Goal: Task Accomplishment & Management: Manage account settings

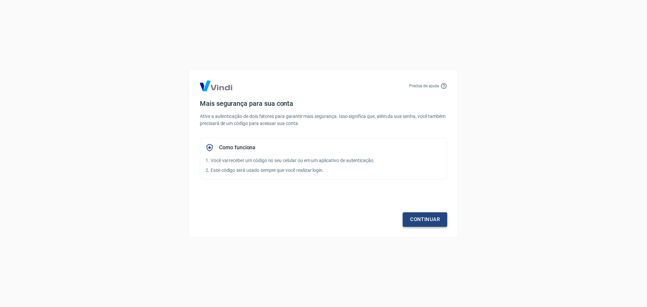
click at [430, 218] on link "Continuar" at bounding box center [425, 219] width 44 height 14
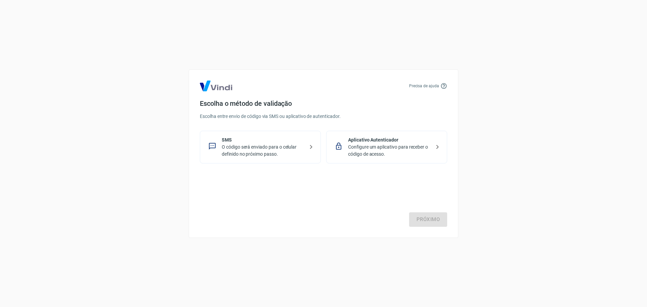
click at [382, 149] on p "Configure um aplicativo para receber o código de acesso." at bounding box center [389, 151] width 83 height 14
click at [433, 220] on link "Próximo" at bounding box center [428, 219] width 38 height 14
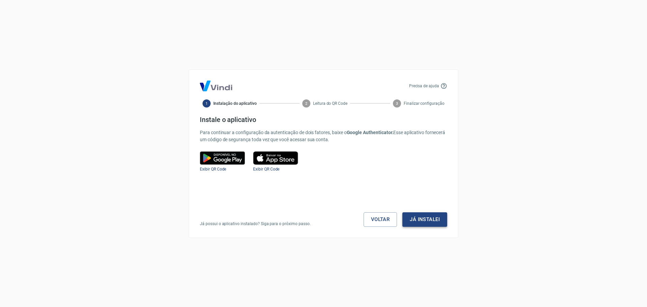
click at [418, 220] on button "Já instalei" at bounding box center [424, 219] width 45 height 14
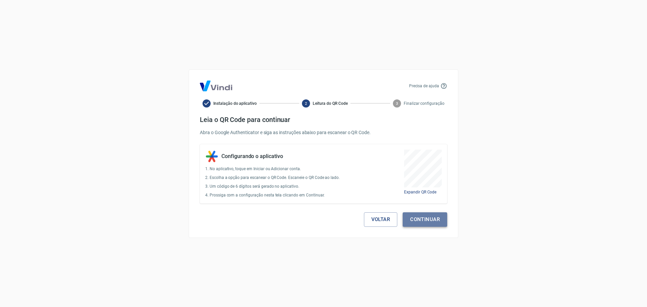
click at [430, 222] on button "Continuar" at bounding box center [425, 219] width 44 height 14
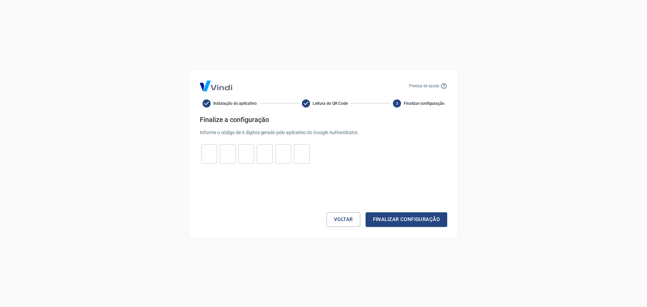
click at [209, 156] on input "tel" at bounding box center [209, 154] width 16 height 14
type input "0"
type input "6"
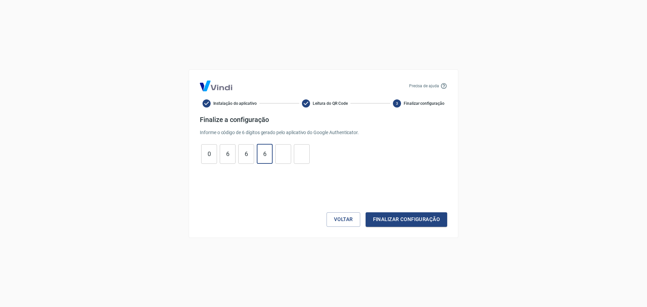
type input "7"
type input "1"
click at [405, 219] on button "Finalizar configuração" at bounding box center [407, 219] width 82 height 14
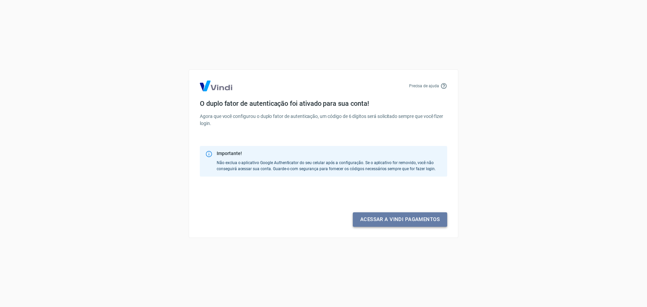
click at [404, 220] on link "Acessar a Vindi pagamentos" at bounding box center [400, 219] width 94 height 14
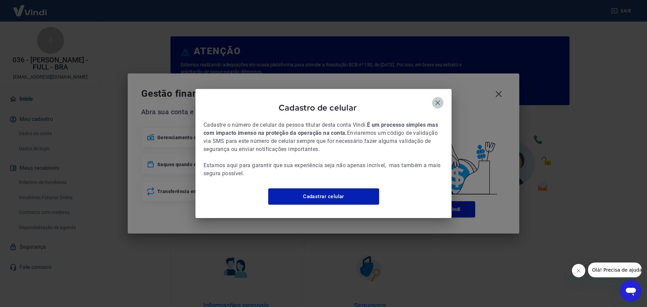
click at [435, 99] on icon "button" at bounding box center [438, 103] width 8 height 8
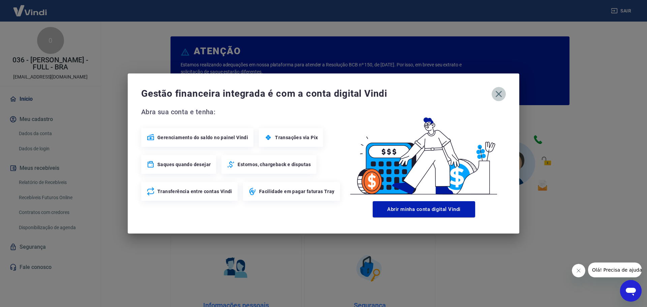
click at [499, 93] on icon "button" at bounding box center [498, 94] width 11 height 11
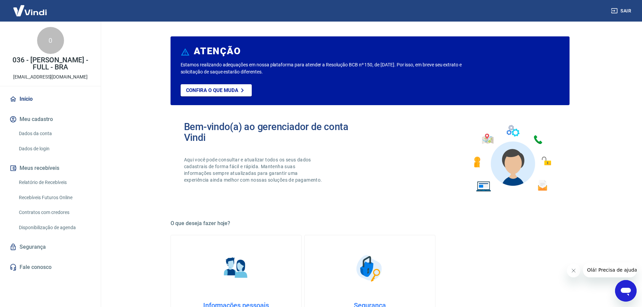
click at [36, 118] on button "Meu cadastro" at bounding box center [50, 119] width 85 height 15
click at [47, 132] on link "Dados da conta" at bounding box center [54, 134] width 76 height 14
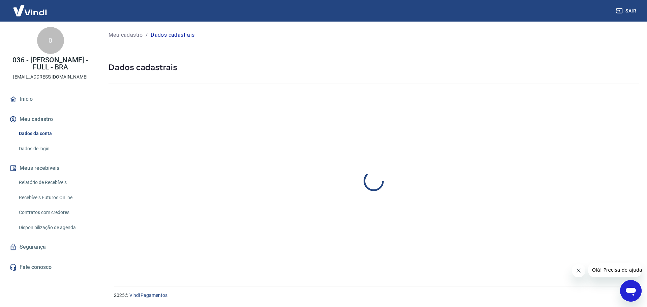
select select "SP"
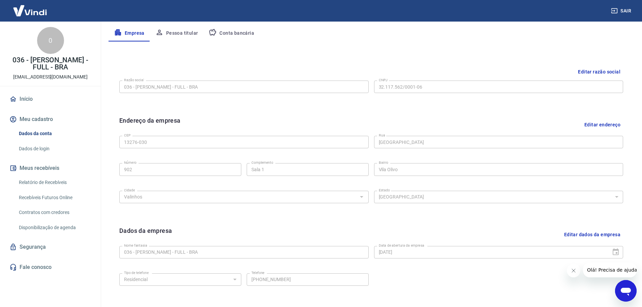
scroll to position [179, 0]
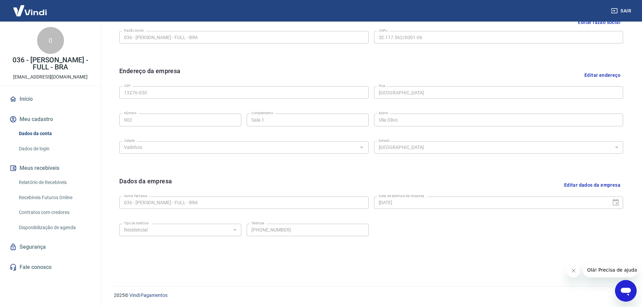
click at [40, 148] on link "Dados de login" at bounding box center [54, 149] width 76 height 14
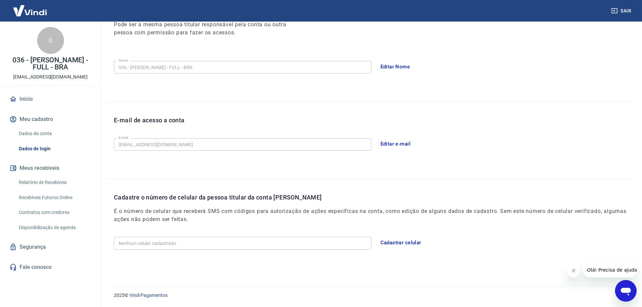
scroll to position [102, 0]
click at [51, 180] on link "Relatório de Recebíveis" at bounding box center [54, 183] width 76 height 14
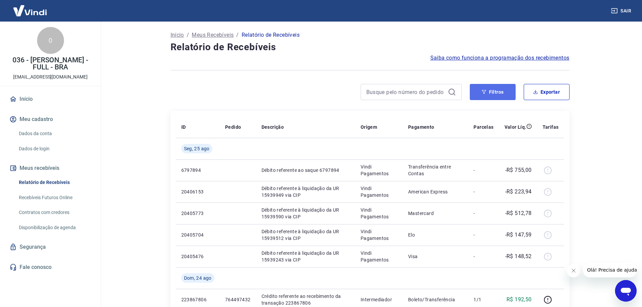
click at [505, 92] on button "Filtros" at bounding box center [493, 92] width 46 height 16
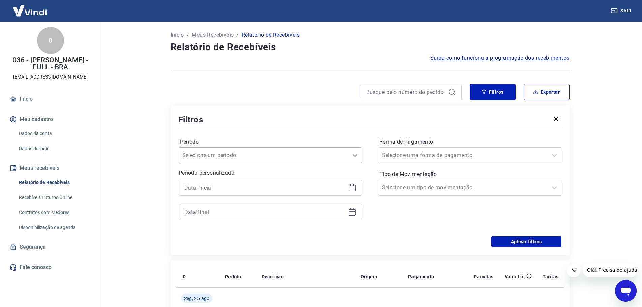
click at [352, 152] on icon at bounding box center [355, 155] width 8 height 8
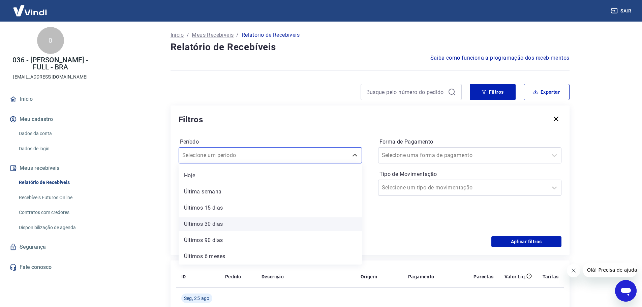
click at [220, 223] on div "Últimos 30 dias" at bounding box center [270, 223] width 183 height 13
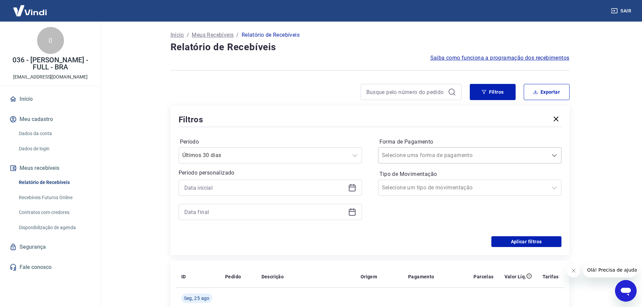
click at [555, 156] on icon at bounding box center [554, 155] width 8 height 8
click at [374, 114] on div "Filtros" at bounding box center [370, 120] width 383 height 12
click at [356, 188] on icon at bounding box center [352, 188] width 8 height 8
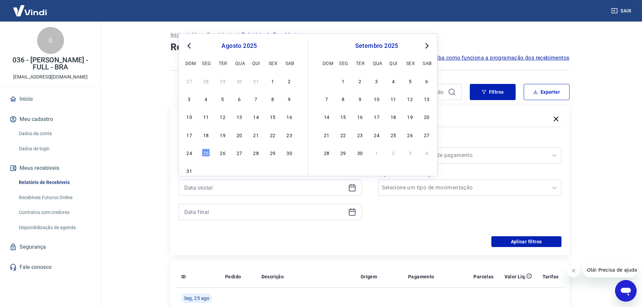
click at [485, 32] on div "Início / Meus Recebíveis / Relatório de Recebíveis" at bounding box center [370, 35] width 399 height 11
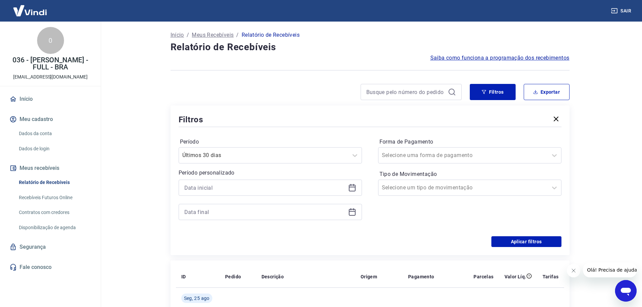
click at [352, 191] on icon at bounding box center [352, 188] width 7 height 7
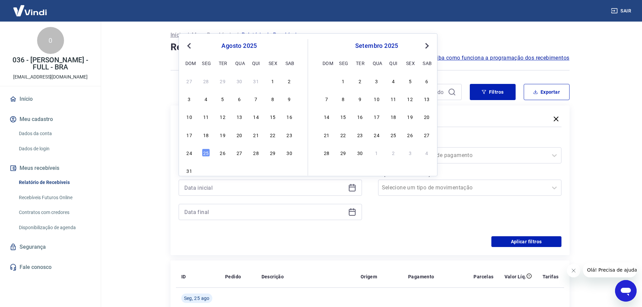
click at [190, 45] on span "Previous Month" at bounding box center [190, 46] width 0 height 8
click at [222, 84] on div "1" at bounding box center [223, 81] width 8 height 8
type input "[DATE]"
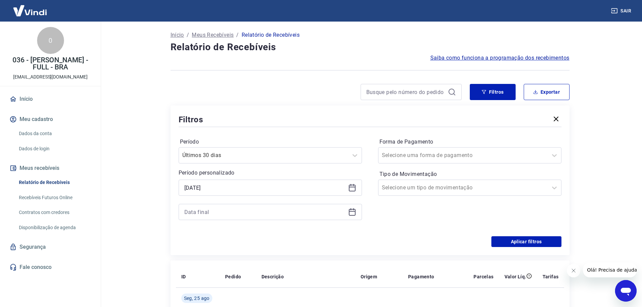
click at [351, 212] on icon at bounding box center [352, 211] width 7 height 1
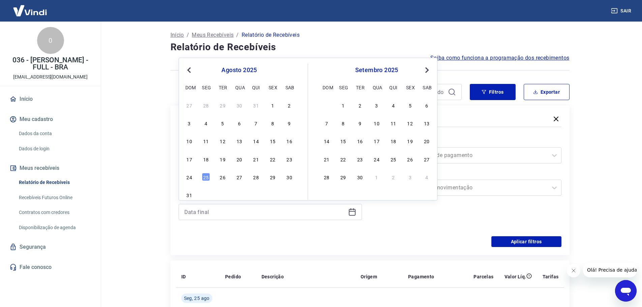
click at [189, 67] on button "Previous Month" at bounding box center [189, 70] width 8 height 8
click at [258, 177] on div "31" at bounding box center [256, 177] width 8 height 8
type input "[DATE]"
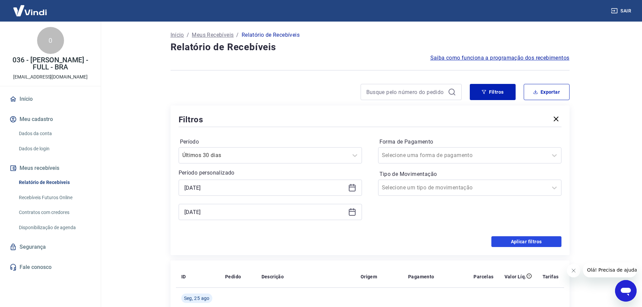
click at [520, 240] on button "Aplicar filtros" at bounding box center [526, 241] width 70 height 11
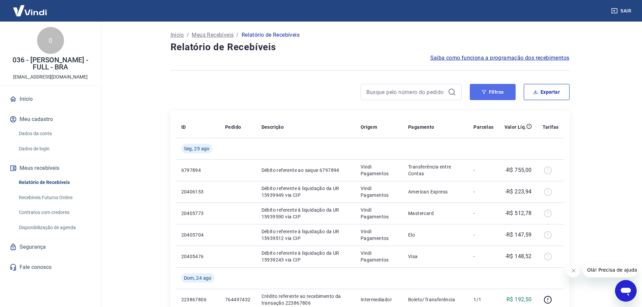
click at [494, 91] on button "Filtros" at bounding box center [493, 92] width 46 height 16
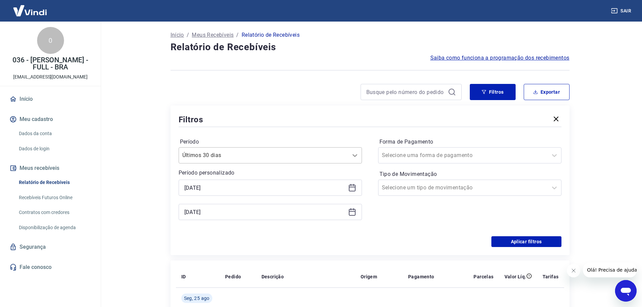
click at [355, 156] on icon at bounding box center [355, 155] width 8 height 8
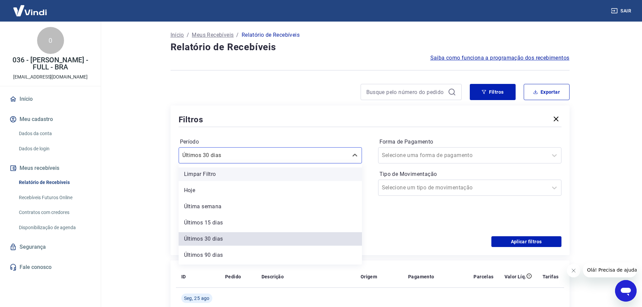
click at [245, 175] on div "Limpar Filtro" at bounding box center [270, 173] width 183 height 13
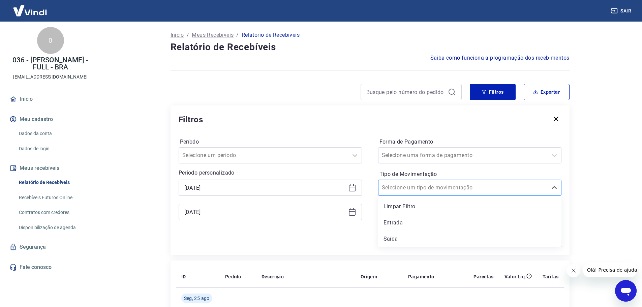
click at [489, 191] on div at bounding box center [463, 187] width 162 height 9
click at [417, 219] on div "Entrada" at bounding box center [469, 222] width 183 height 13
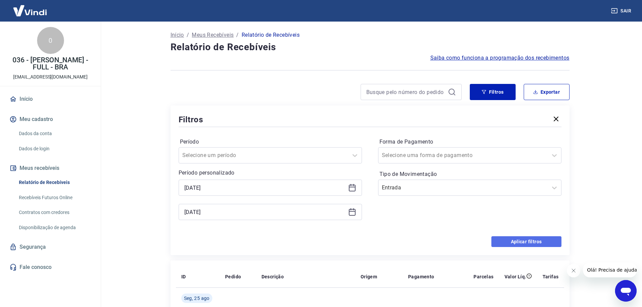
click at [520, 243] on button "Aplicar filtros" at bounding box center [526, 241] width 70 height 11
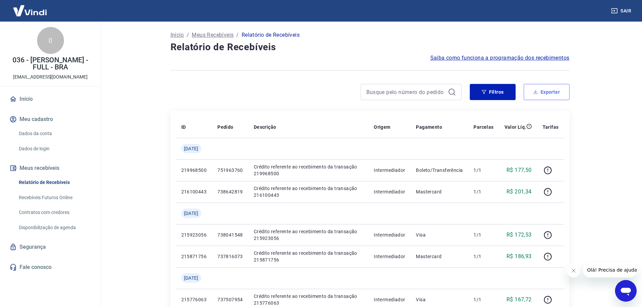
click at [556, 94] on button "Exportar" at bounding box center [547, 92] width 46 height 16
type input "[DATE]"
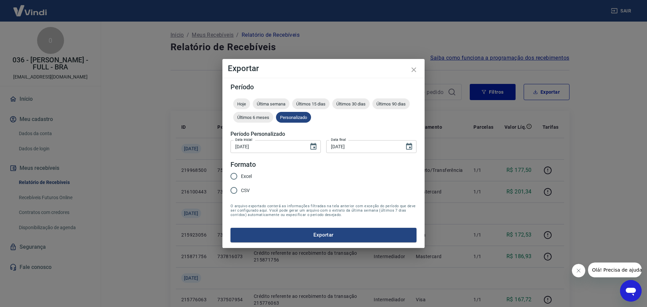
drag, startPoint x: 233, startPoint y: 179, endPoint x: 239, endPoint y: 185, distance: 8.8
click at [233, 178] on input "Excel" at bounding box center [234, 176] width 14 height 14
radio input "true"
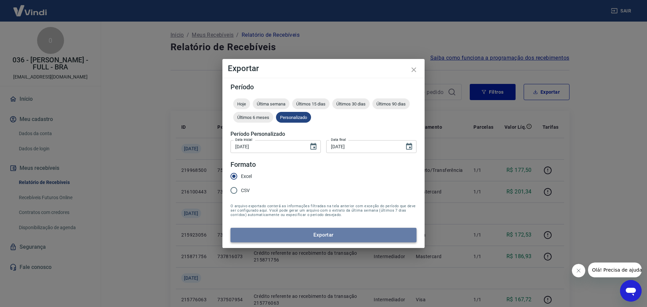
click at [274, 237] on button "Exportar" at bounding box center [324, 235] width 186 height 14
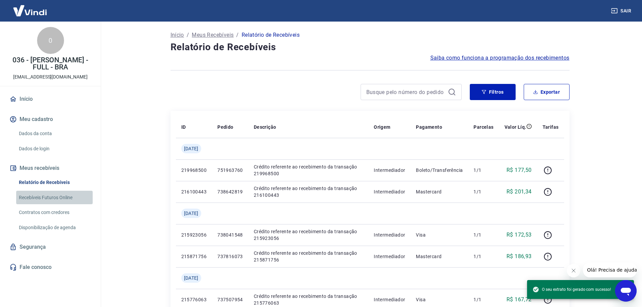
click at [52, 196] on link "Recebíveis Futuros Online" at bounding box center [54, 198] width 76 height 14
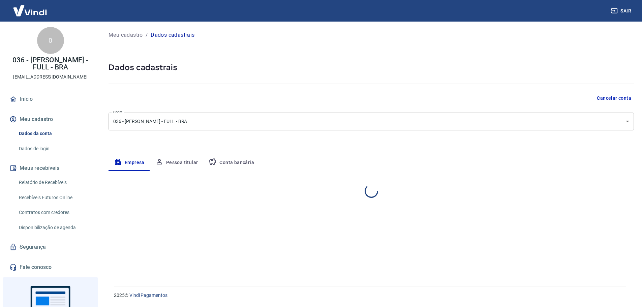
select select "SP"
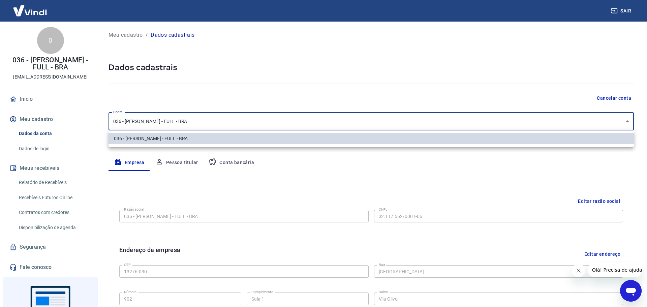
click at [625, 120] on body "Sair 0 036 - Carlos Paião - FULL - BRA alliancevalinhos@gmail.com Início Meu ca…" at bounding box center [323, 153] width 647 height 307
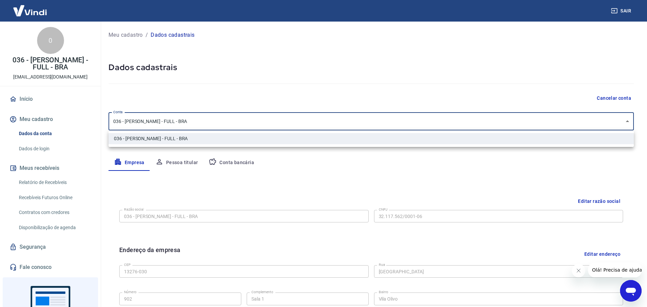
click at [625, 120] on div at bounding box center [323, 153] width 647 height 307
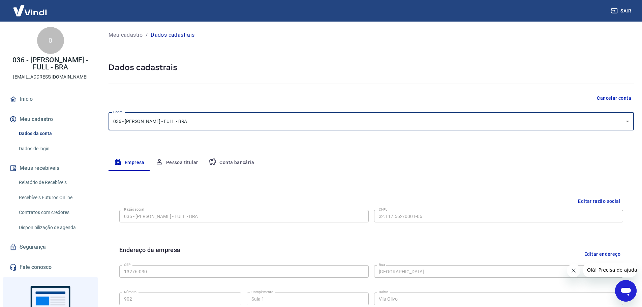
scroll to position [34, 0]
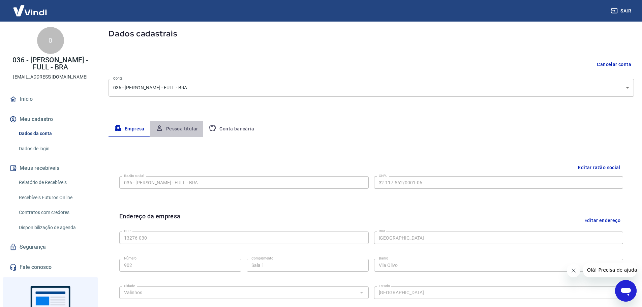
click at [184, 129] on button "Pessoa titular" at bounding box center [177, 129] width 54 height 16
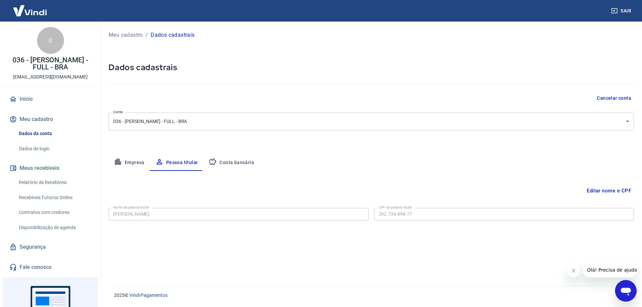
scroll to position [0, 0]
click at [229, 163] on button "Conta bancária" at bounding box center [231, 163] width 56 height 16
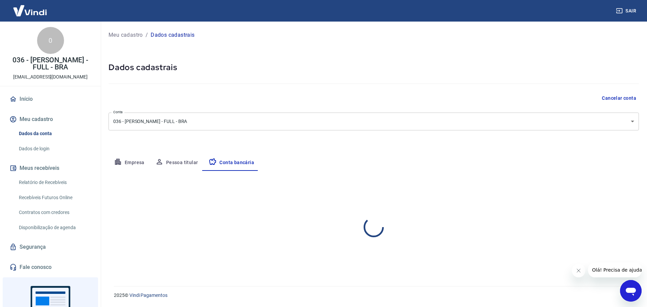
select select "1"
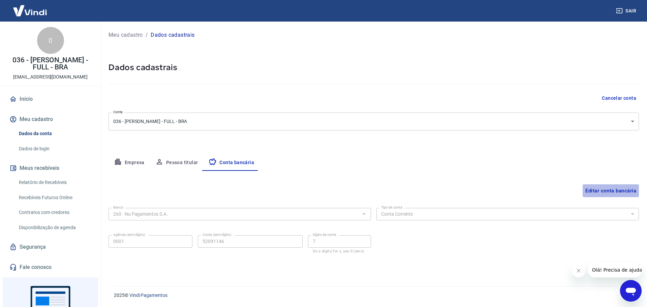
click at [602, 189] on button "Editar conta bancária" at bounding box center [611, 190] width 56 height 13
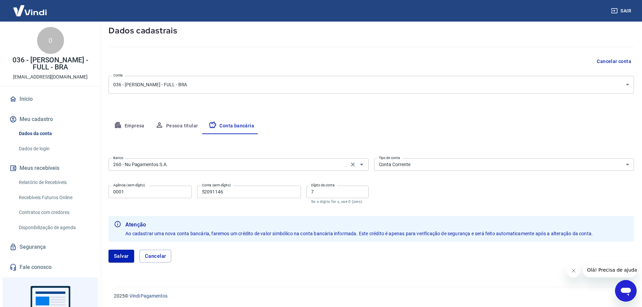
scroll to position [37, 0]
click at [229, 165] on input "260 - Nu Pagamentos S.A." at bounding box center [229, 164] width 236 height 8
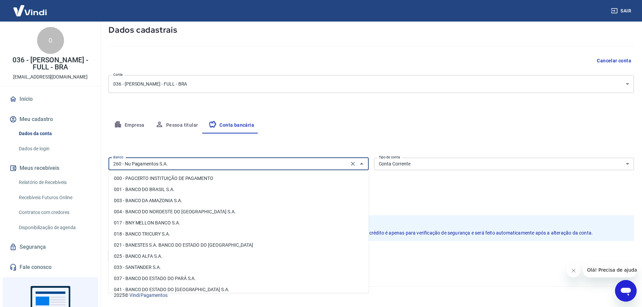
scroll to position [443, 0]
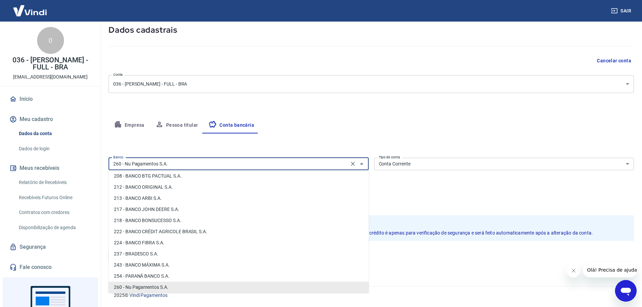
click at [229, 165] on input "260 - Nu Pagamentos S.A." at bounding box center [229, 164] width 236 height 8
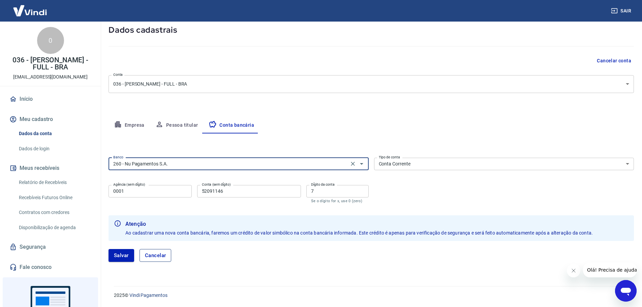
click at [167, 254] on button "Cancelar" at bounding box center [156, 255] width 32 height 13
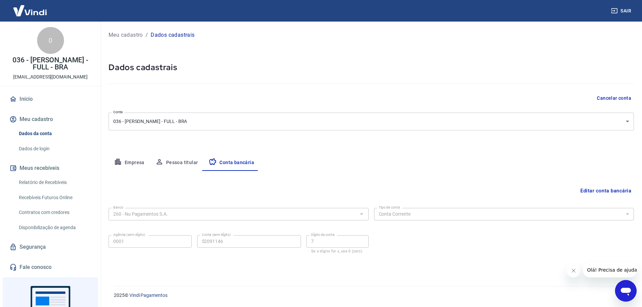
scroll to position [0, 0]
click at [26, 97] on link "Início" at bounding box center [50, 99] width 85 height 15
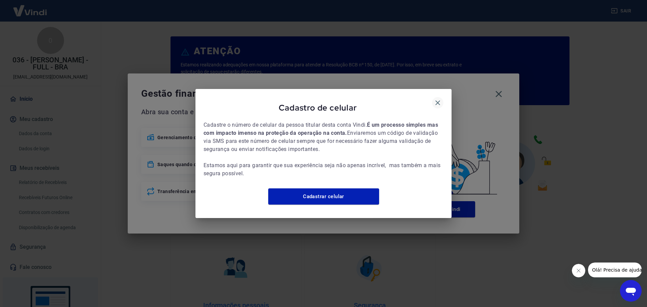
click at [437, 100] on icon "button" at bounding box center [437, 102] width 5 height 5
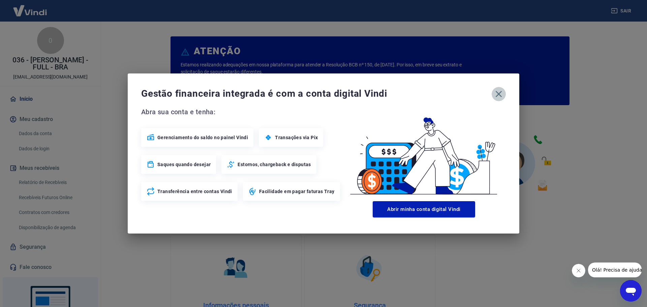
click at [499, 94] on icon "button" at bounding box center [499, 94] width 6 height 6
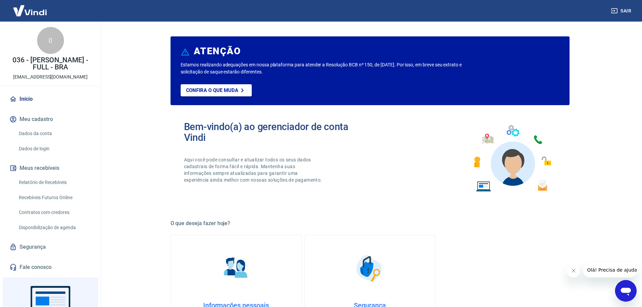
click at [52, 182] on link "Relatório de Recebíveis" at bounding box center [54, 183] width 76 height 14
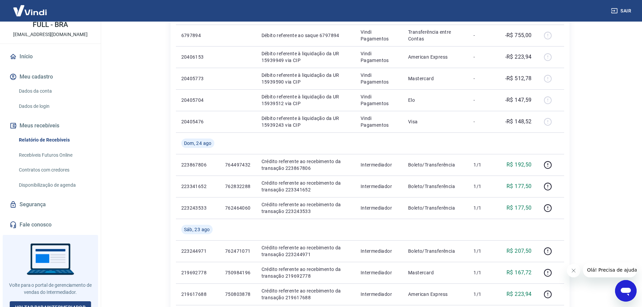
scroll to position [49, 0]
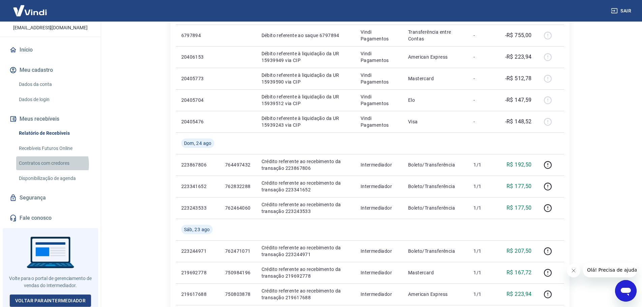
click at [48, 164] on link "Contratos com credores" at bounding box center [54, 163] width 76 height 14
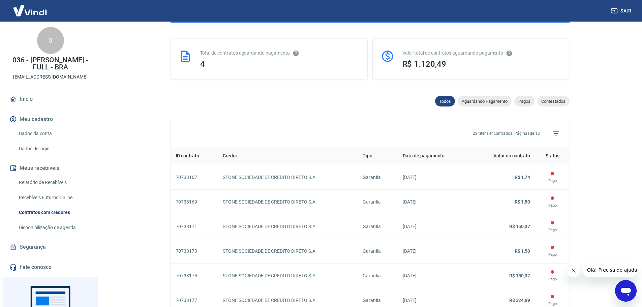
scroll to position [168, 0]
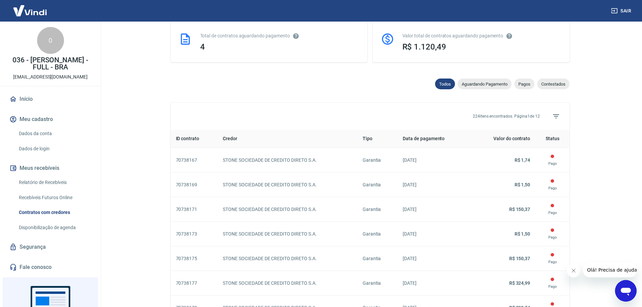
drag, startPoint x: 526, startPoint y: 86, endPoint x: 286, endPoint y: 157, distance: 250.0
click at [526, 86] on span "Pagos" at bounding box center [524, 84] width 20 height 5
select select "paid"
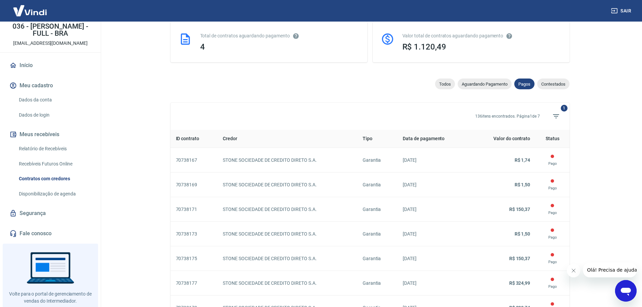
scroll to position [49, 0]
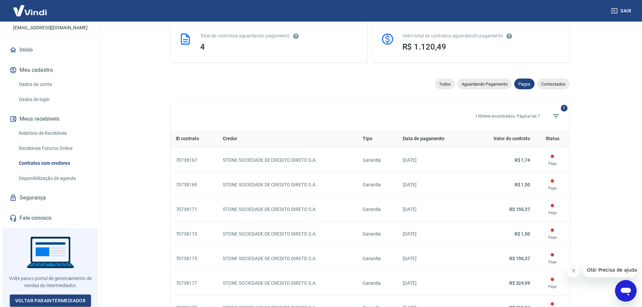
click at [43, 179] on link "Disponibilização de agenda" at bounding box center [54, 179] width 76 height 14
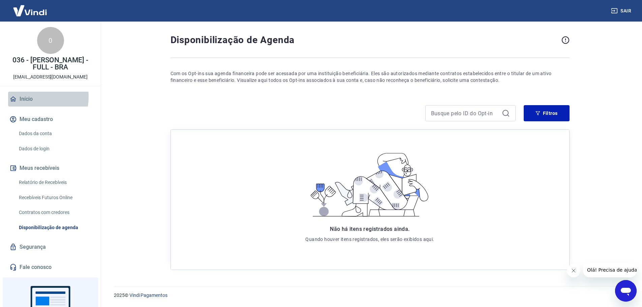
click at [25, 97] on link "Início" at bounding box center [50, 99] width 85 height 15
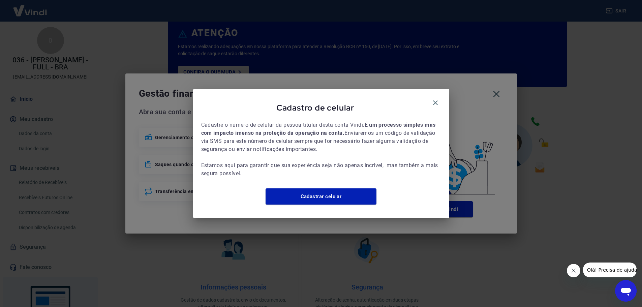
scroll to position [288, 0]
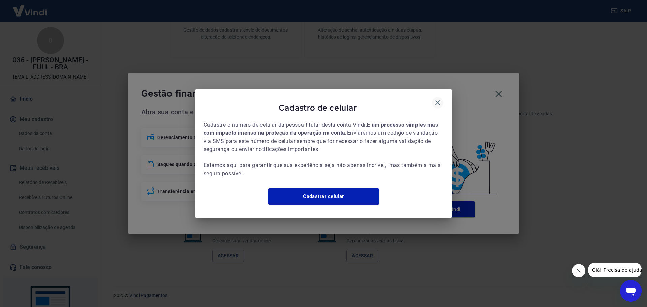
click at [440, 99] on icon "button" at bounding box center [438, 103] width 8 height 8
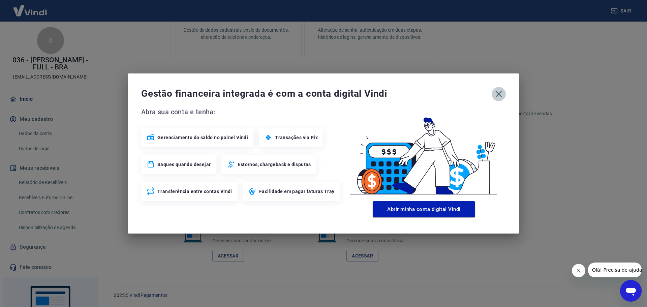
click at [499, 93] on icon "button" at bounding box center [498, 94] width 11 height 11
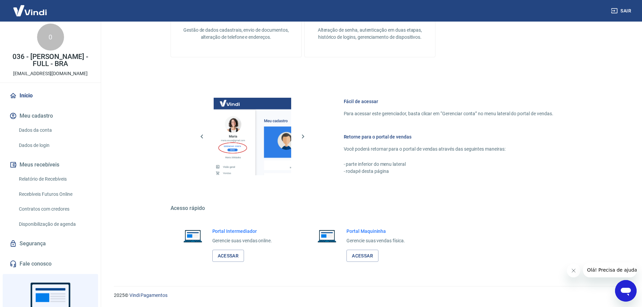
scroll to position [0, 0]
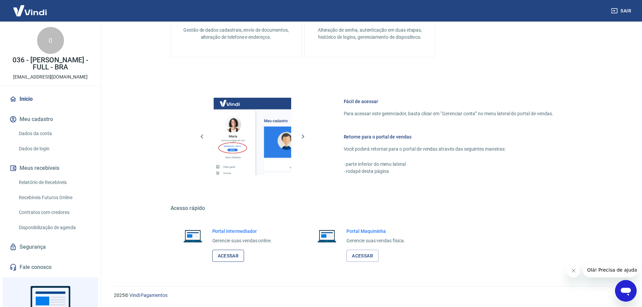
click at [228, 255] on link "Acessar" at bounding box center [228, 256] width 32 height 12
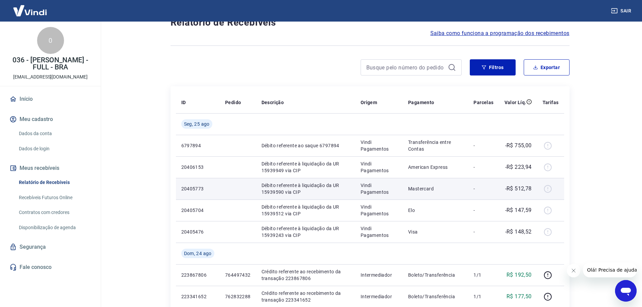
scroll to position [67, 0]
